Goal: Information Seeking & Learning: Understand process/instructions

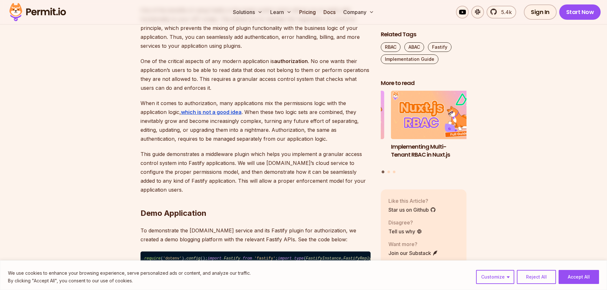
click at [566, 269] on div "We use cookies to enhance your browsing experience, serve personalized ads or c…" at bounding box center [303, 276] width 607 height 30
click at [590, 280] on button "Accept All" at bounding box center [579, 277] width 40 height 14
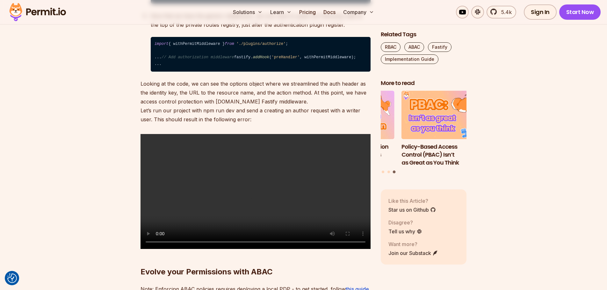
scroll to position [2616, 0]
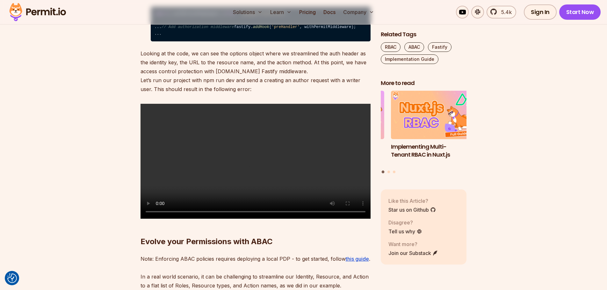
scroll to position [2484, 0]
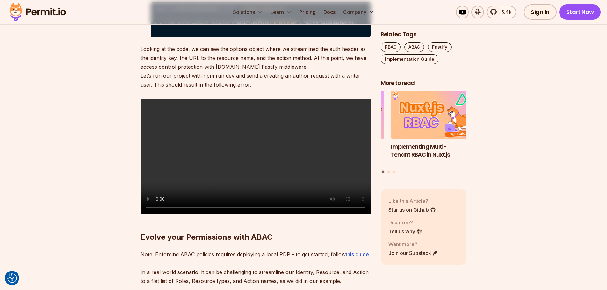
drag, startPoint x: 184, startPoint y: 216, endPoint x: 148, endPoint y: 209, distance: 37.3
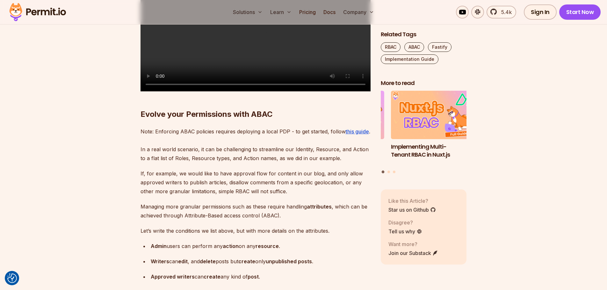
scroll to position [2644, 0]
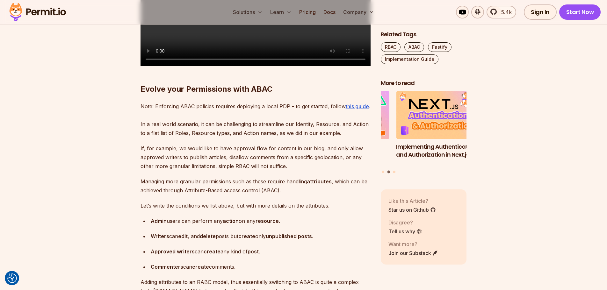
scroll to position [2612, 0]
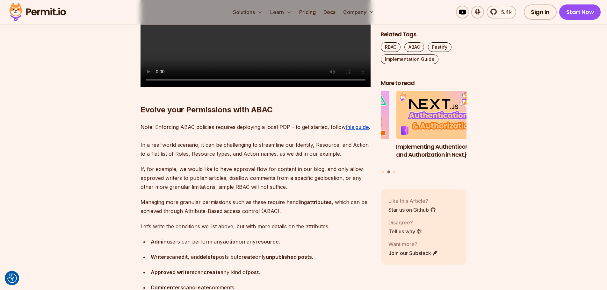
drag, startPoint x: 184, startPoint y: 129, endPoint x: 158, endPoint y: 126, distance: 25.8
drag, startPoint x: 149, startPoint y: 128, endPoint x: 206, endPoint y: 130, distance: 57.1
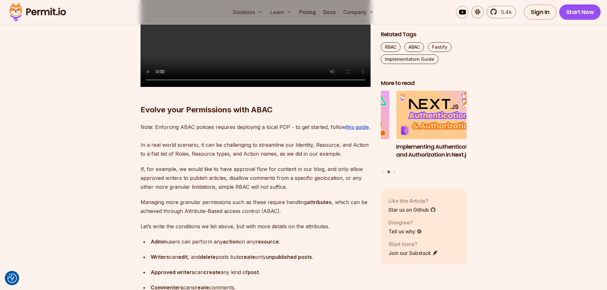
drag, startPoint x: 191, startPoint y: 132, endPoint x: 174, endPoint y: 131, distance: 17.5
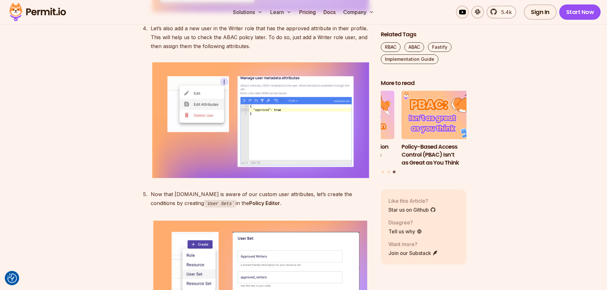
scroll to position [3493, 0]
